Goal: Check status

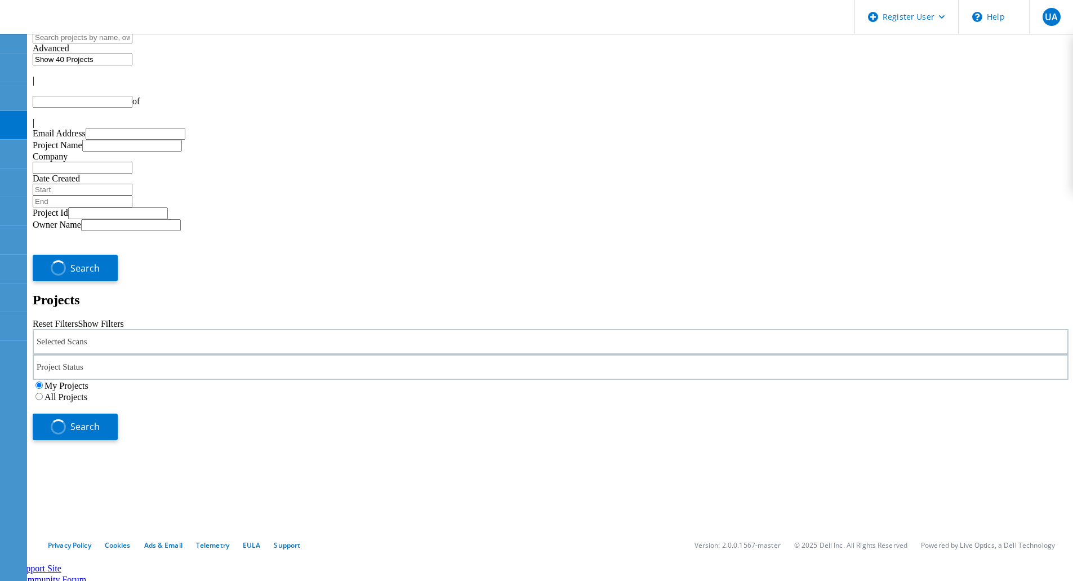
type input "1"
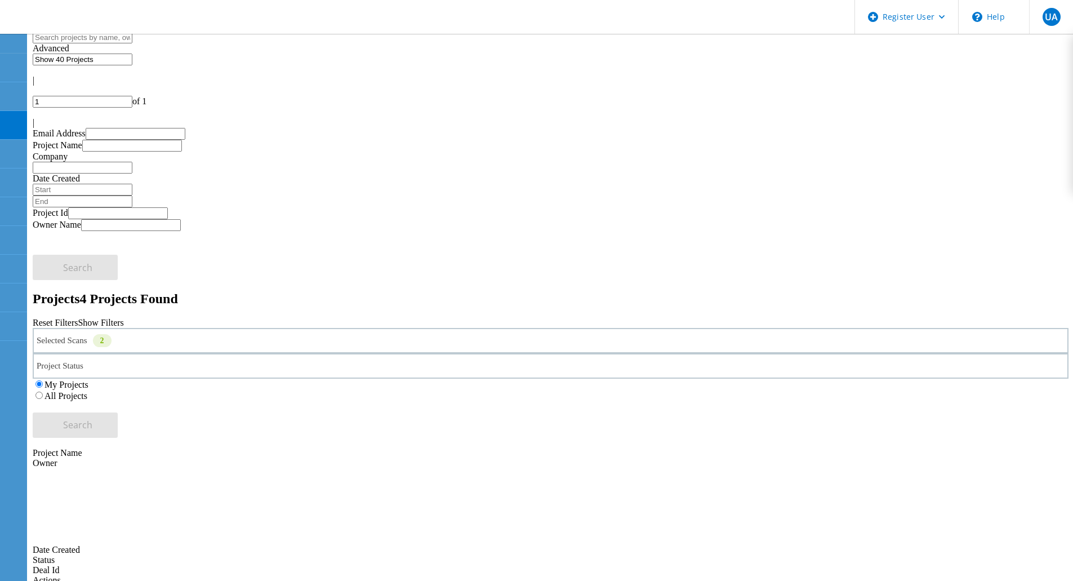
click at [230, 328] on div "Selected Scans 2" at bounding box center [551, 340] width 1036 height 25
click at [119, 322] on label "Data Domain" at bounding box center [94, 327] width 48 height 10
click at [69, 323] on input "Data Domain" at bounding box center [64, 326] width 7 height 7
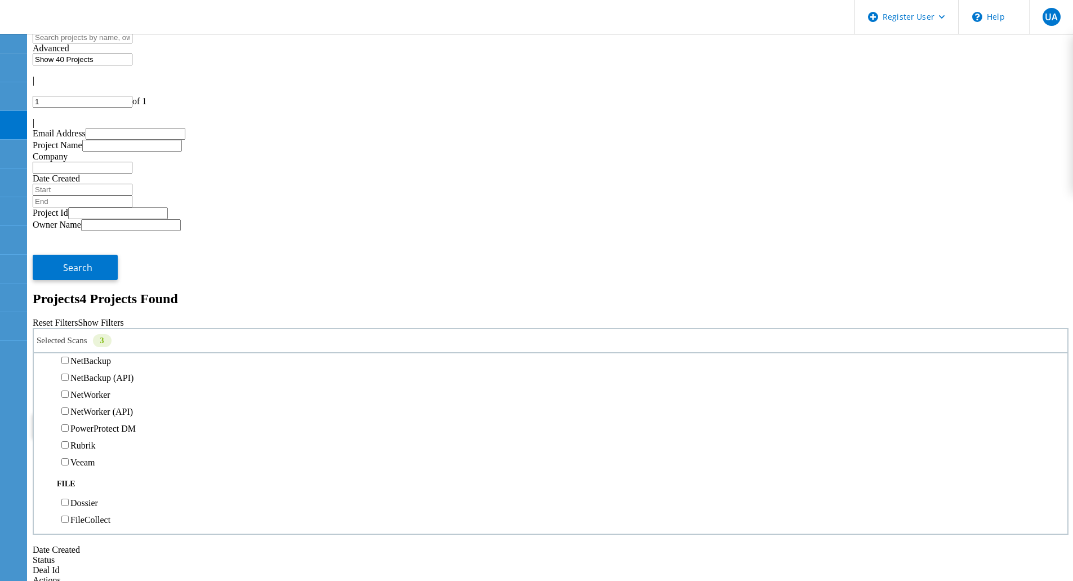
click at [87, 391] on label "All Projects" at bounding box center [66, 396] width 43 height 10
click at [43, 392] on input "All Projects" at bounding box center [38, 395] width 7 height 7
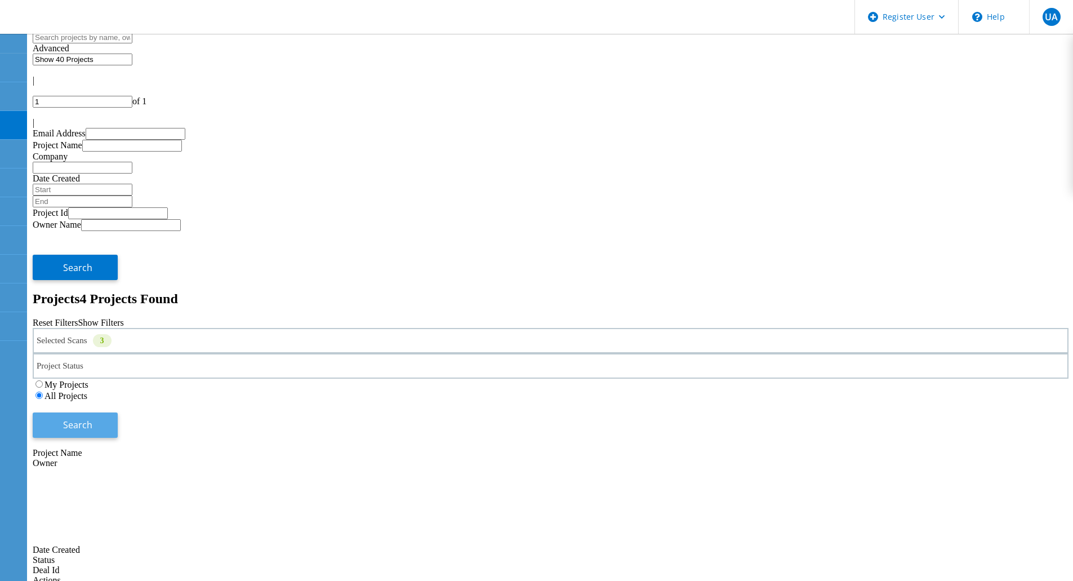
click at [92, 419] on span "Search" at bounding box center [77, 425] width 29 height 12
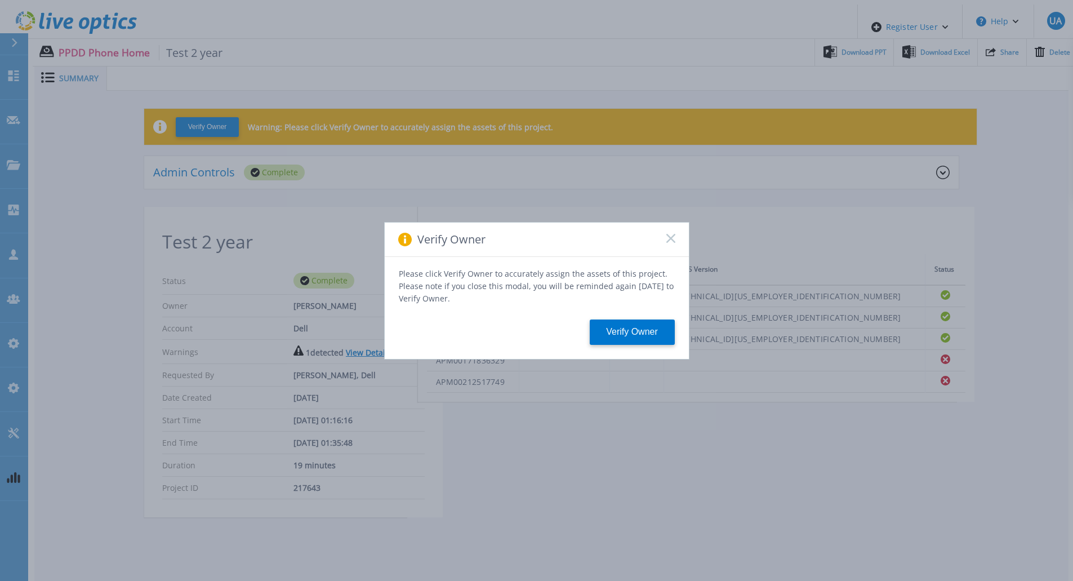
click at [669, 243] on rect at bounding box center [671, 238] width 10 height 10
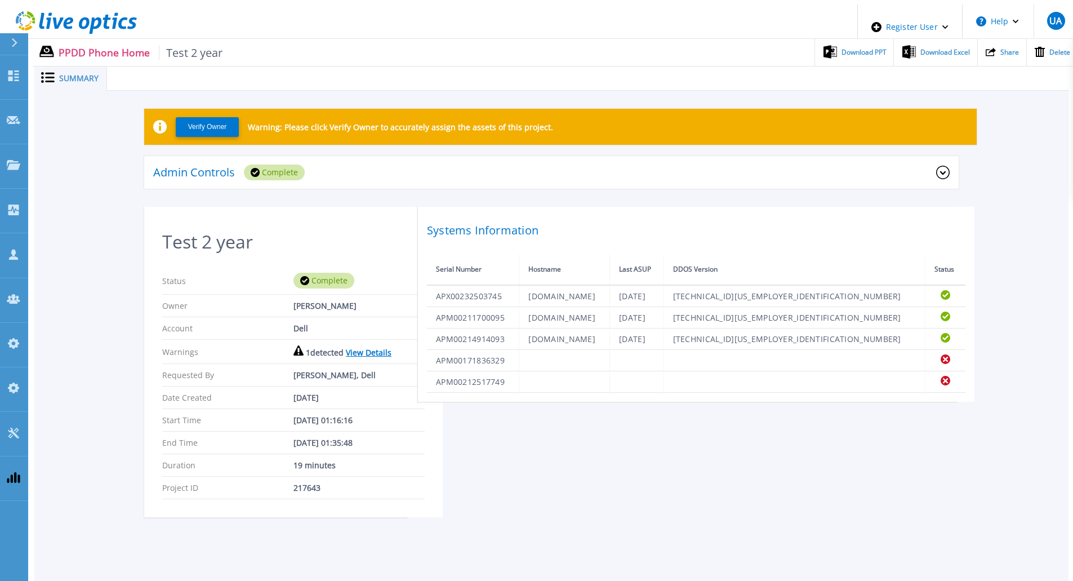
click at [373, 164] on div "Admin Controls Complete" at bounding box center [544, 172] width 783 height 16
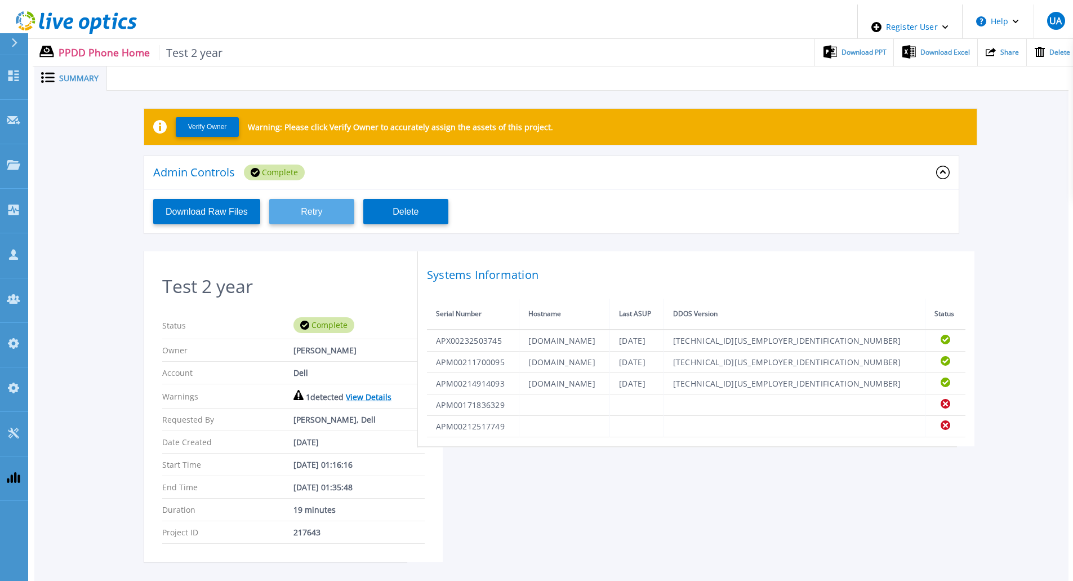
click at [303, 206] on button "Retry" at bounding box center [311, 211] width 85 height 25
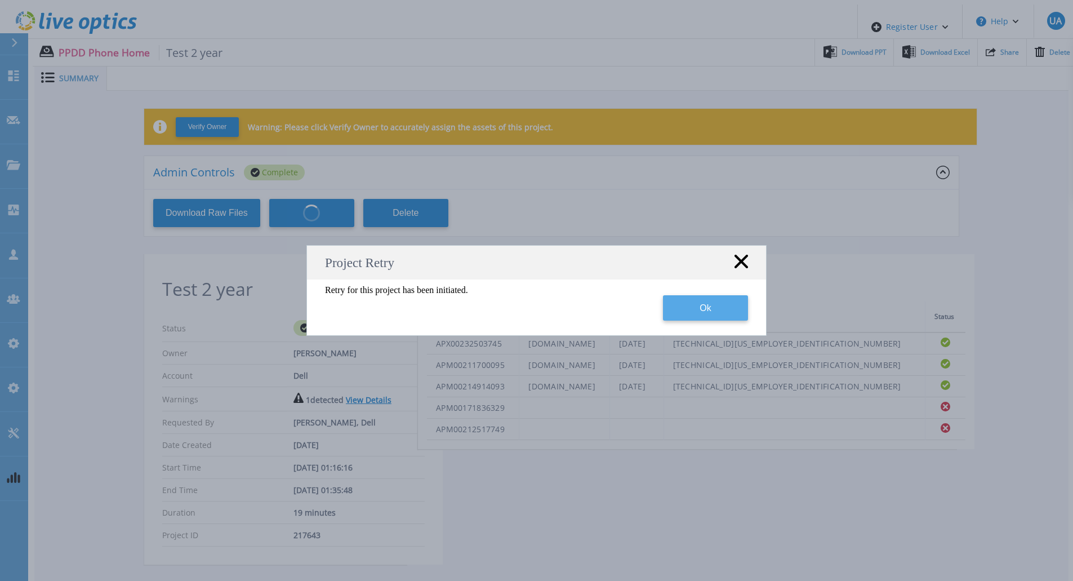
click at [724, 314] on button "Ok" at bounding box center [705, 307] width 85 height 25
